Goal: Transaction & Acquisition: Download file/media

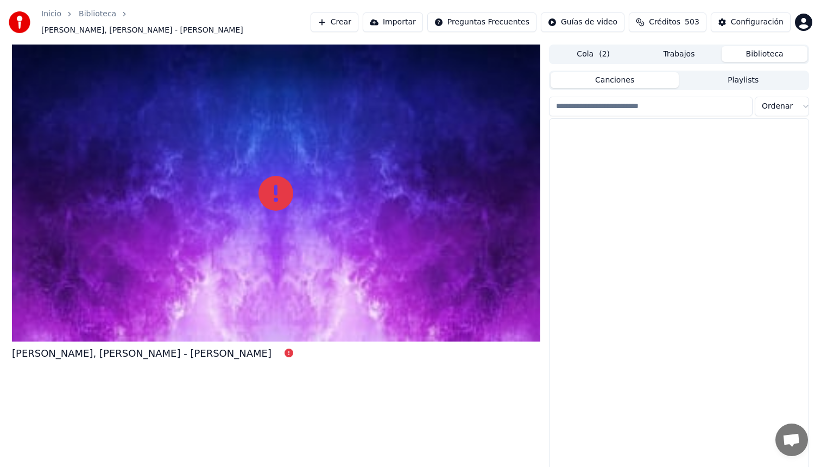
click at [745, 52] on button "Biblioteca" at bounding box center [764, 54] width 86 height 16
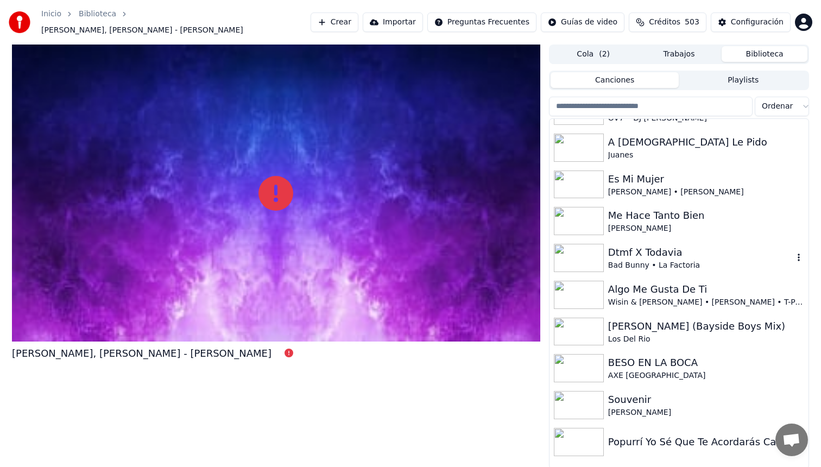
scroll to position [1468, 0]
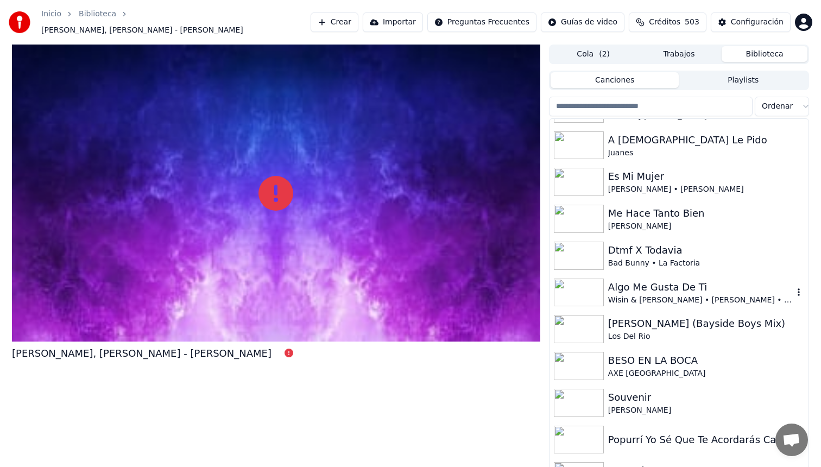
click at [798, 288] on icon "button" at bounding box center [798, 292] width 11 height 9
click at [666, 287] on div "Algo Me Gusta De Ti" at bounding box center [700, 286] width 185 height 15
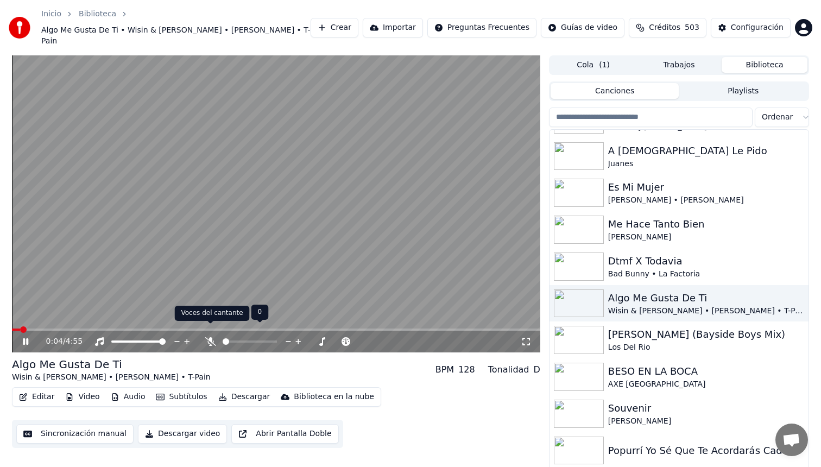
click at [209, 337] on icon at bounding box center [210, 341] width 11 height 9
click at [97, 328] on span at bounding box center [276, 329] width 528 height 2
click at [230, 389] on button "Descargar" at bounding box center [244, 396] width 61 height 15
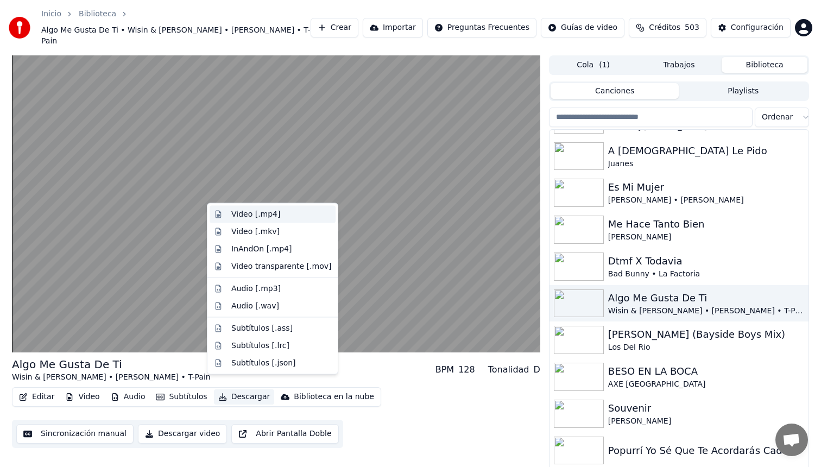
click at [258, 215] on div "Video [.mp4]" at bounding box center [255, 214] width 49 height 11
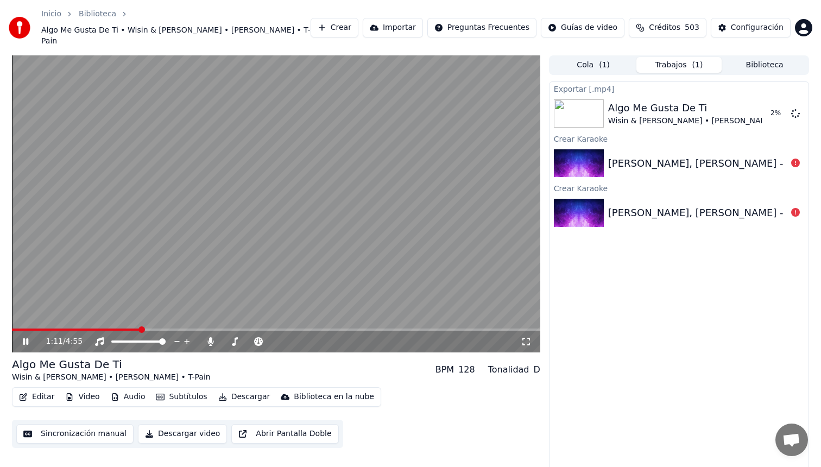
click at [27, 338] on icon at bounding box center [25, 341] width 5 height 7
click at [761, 106] on button "Mostrar" at bounding box center [763, 114] width 48 height 20
